Goal: Transaction & Acquisition: Purchase product/service

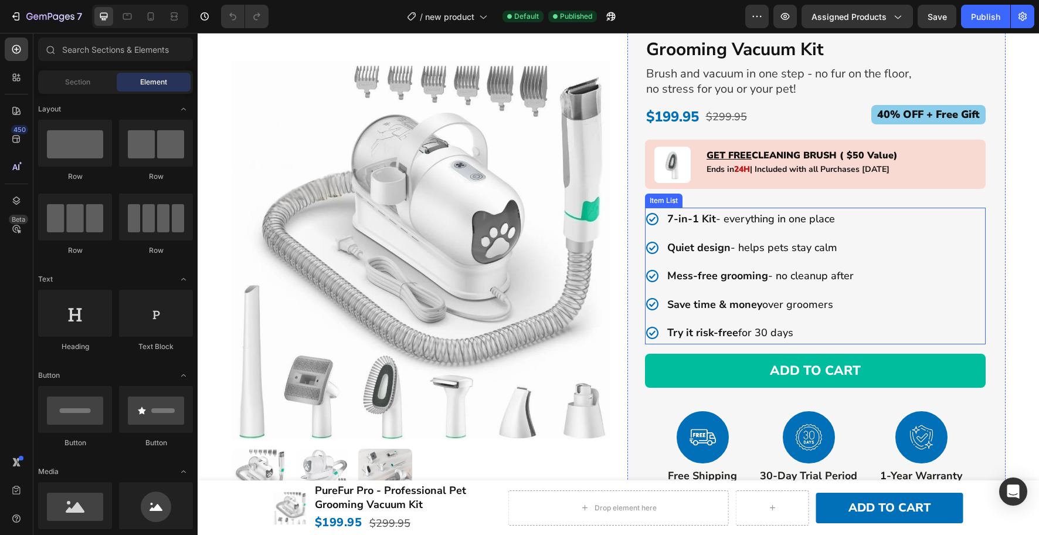
scroll to position [156, 0]
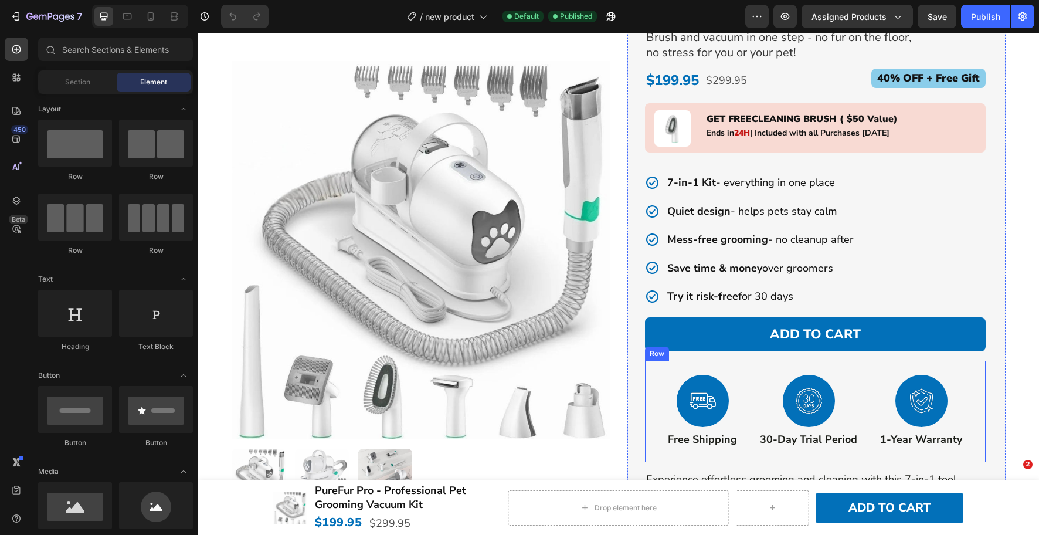
click at [685, 328] on button "Add to cart" at bounding box center [815, 334] width 341 height 35
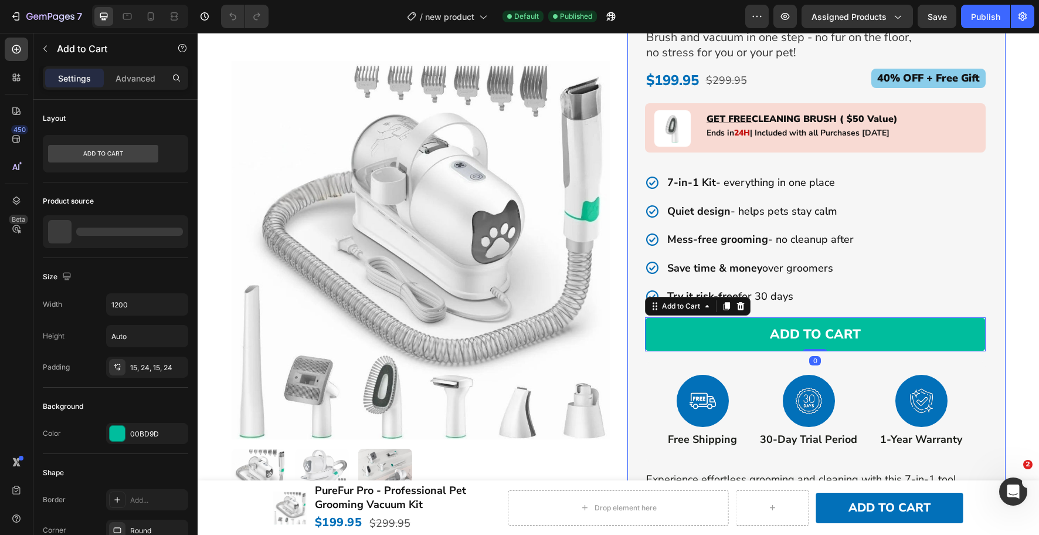
scroll to position [0, 0]
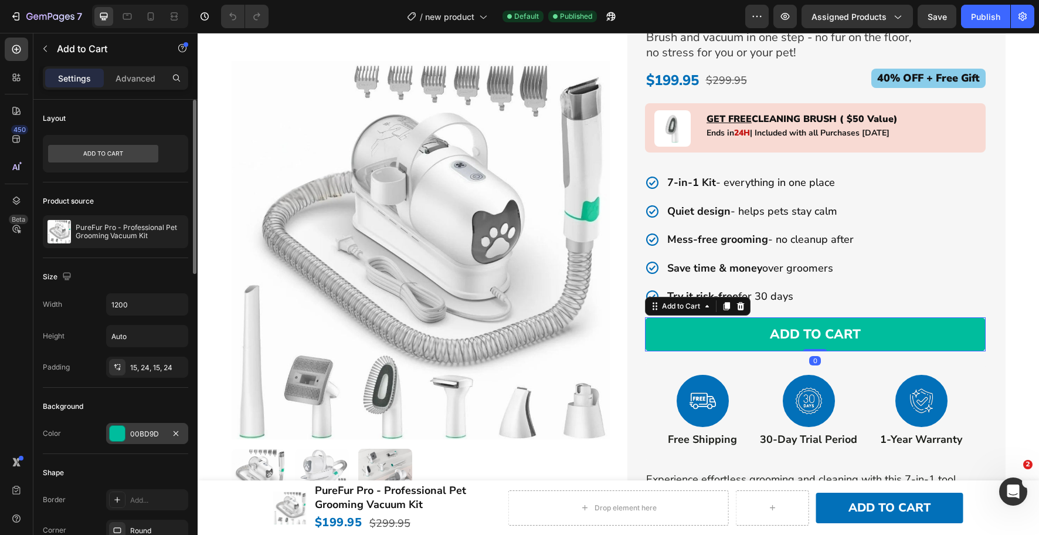
click at [145, 429] on div "00BD9D" at bounding box center [147, 434] width 34 height 11
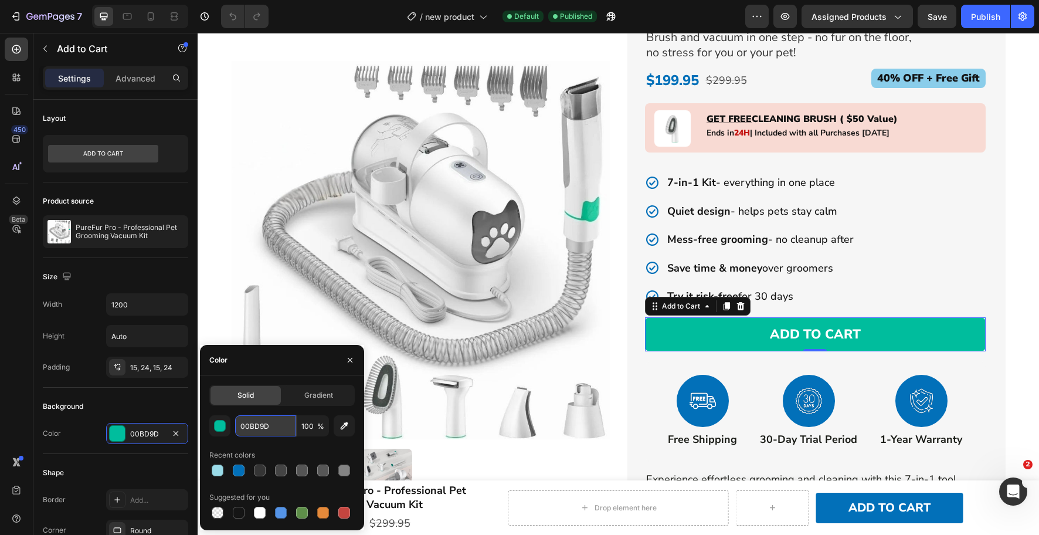
click at [260, 421] on input "00BD9D" at bounding box center [265, 425] width 61 height 21
click at [934, 85] on h2 "40% OFF + Free Gift" at bounding box center [929, 78] width 114 height 19
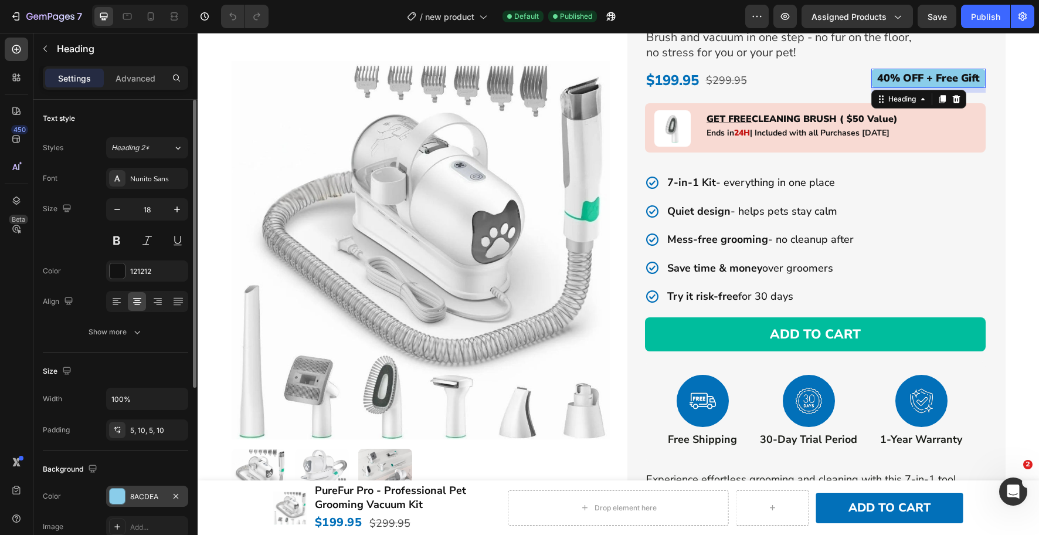
click at [148, 495] on div "8ACDEA" at bounding box center [147, 496] width 34 height 11
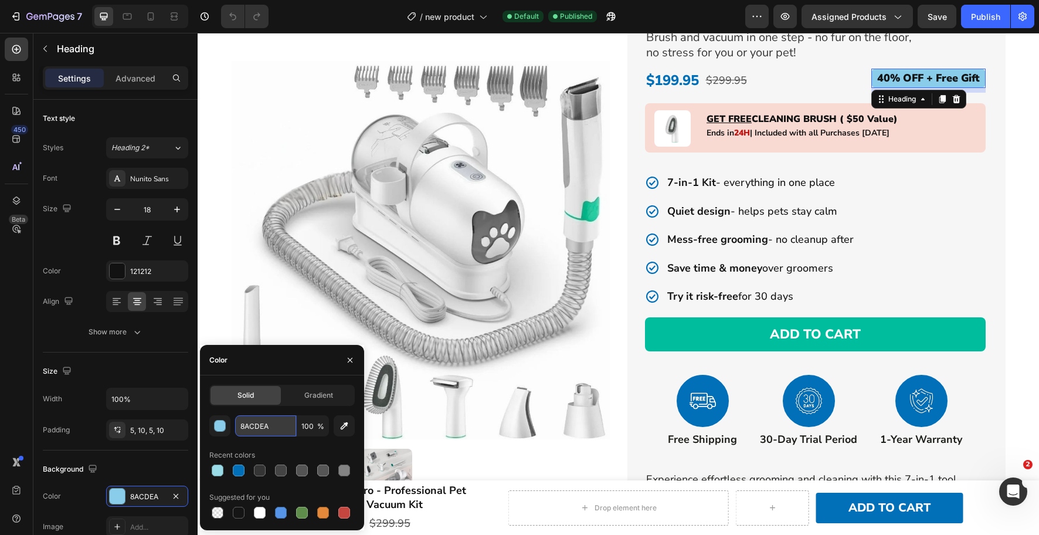
click at [265, 424] on input "8ACDEA" at bounding box center [265, 425] width 61 height 21
click at [720, 238] on strong "Mess-free grooming" at bounding box center [717, 239] width 101 height 14
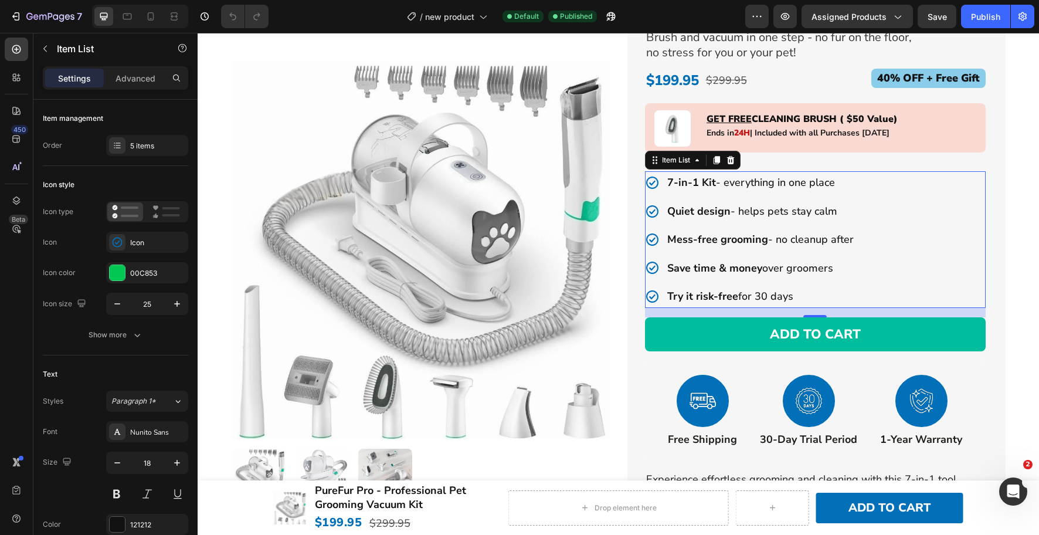
click at [717, 233] on strong "Mess-free grooming" at bounding box center [717, 239] width 101 height 14
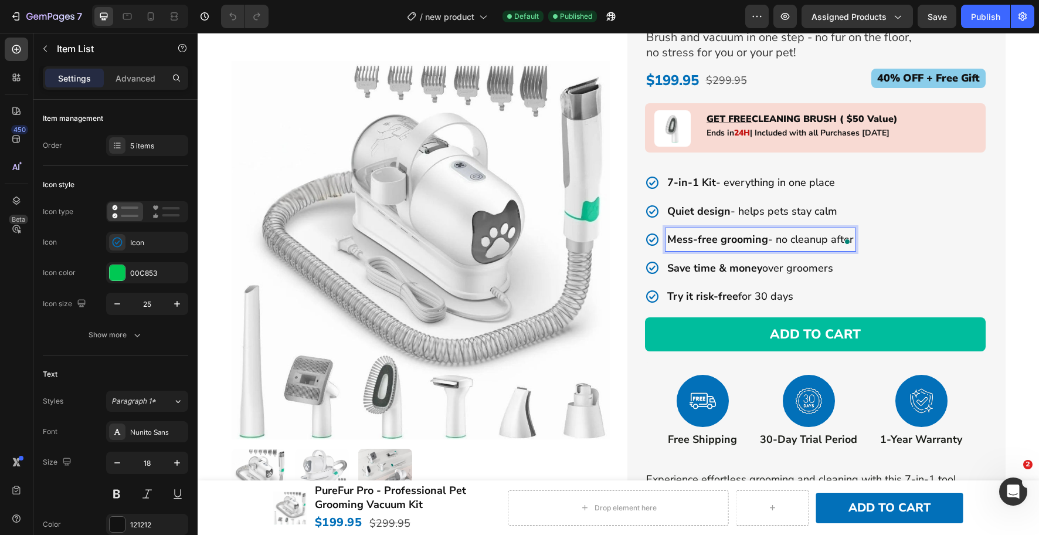
click at [709, 237] on strong "Mess-free grooming" at bounding box center [717, 239] width 101 height 14
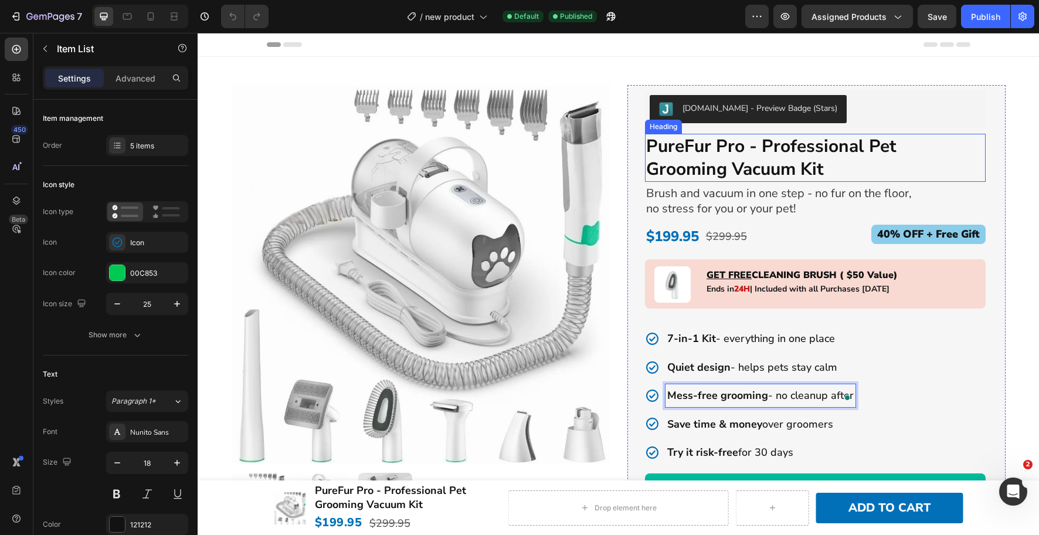
click at [704, 160] on h2 "PureFur Pro - Professional Pet Grooming Vacuum Kit" at bounding box center [786, 158] width 282 height 48
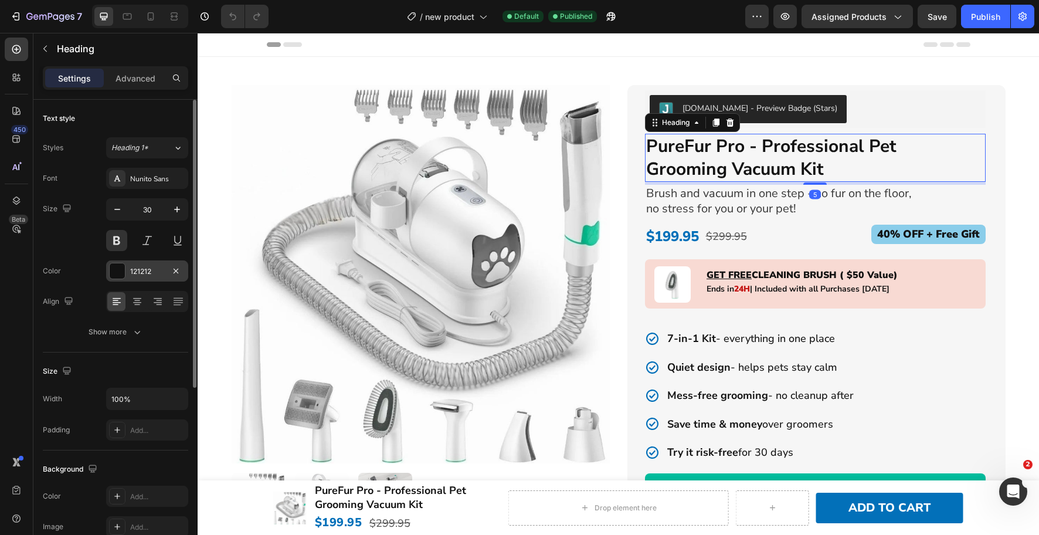
click at [159, 270] on div "121212" at bounding box center [147, 271] width 34 height 11
click at [131, 272] on div "121212" at bounding box center [147, 271] width 34 height 11
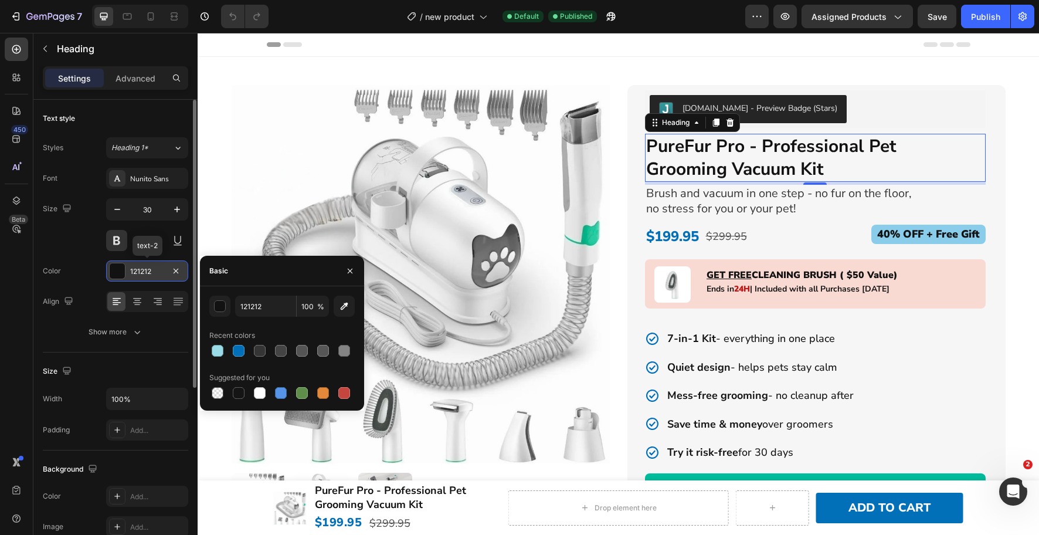
click at [131, 272] on div "121212" at bounding box center [147, 271] width 34 height 11
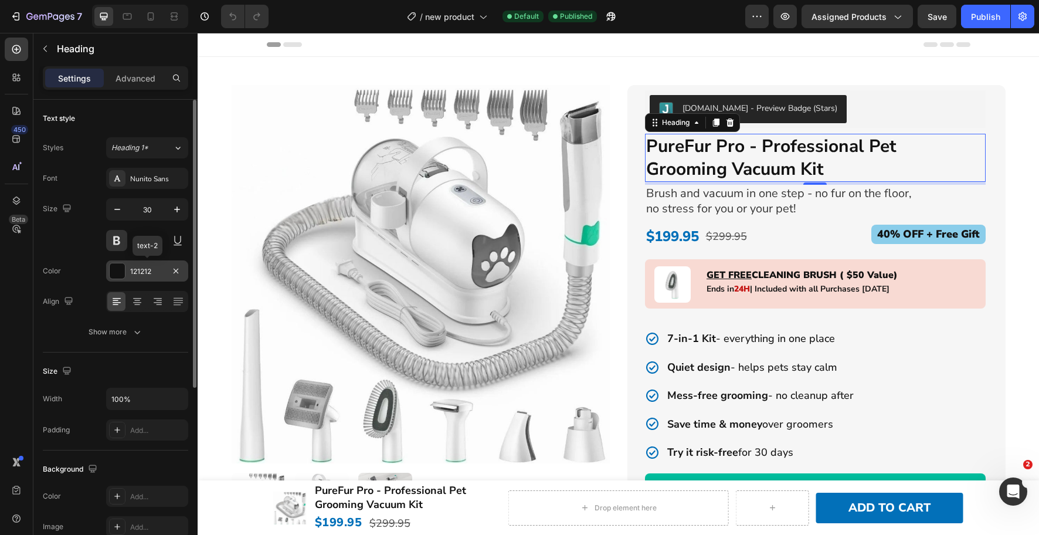
click at [131, 272] on div "121212" at bounding box center [147, 271] width 34 height 11
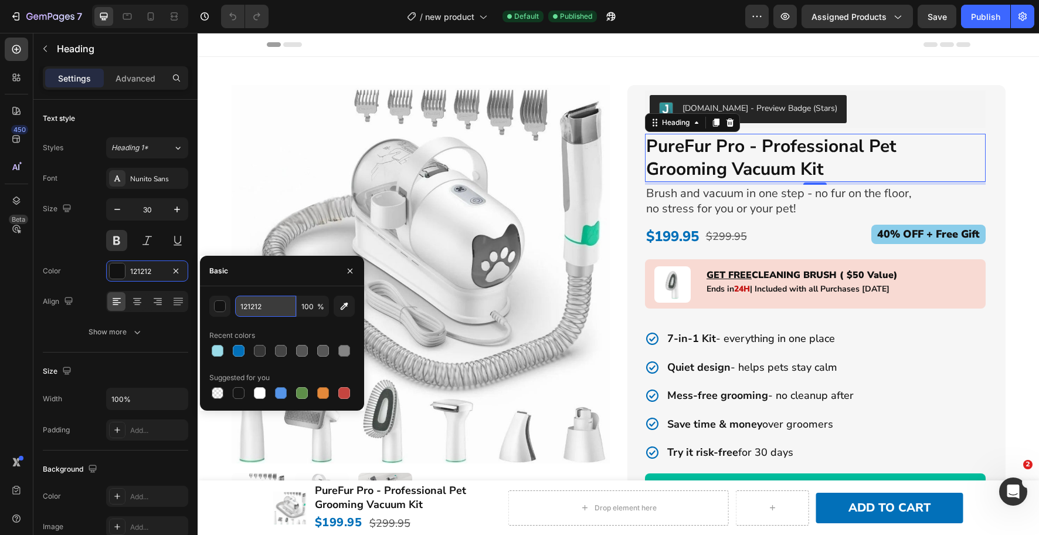
click at [265, 311] on input "121212" at bounding box center [265, 306] width 61 height 21
